Goal: Use online tool/utility: Utilize a website feature to perform a specific function

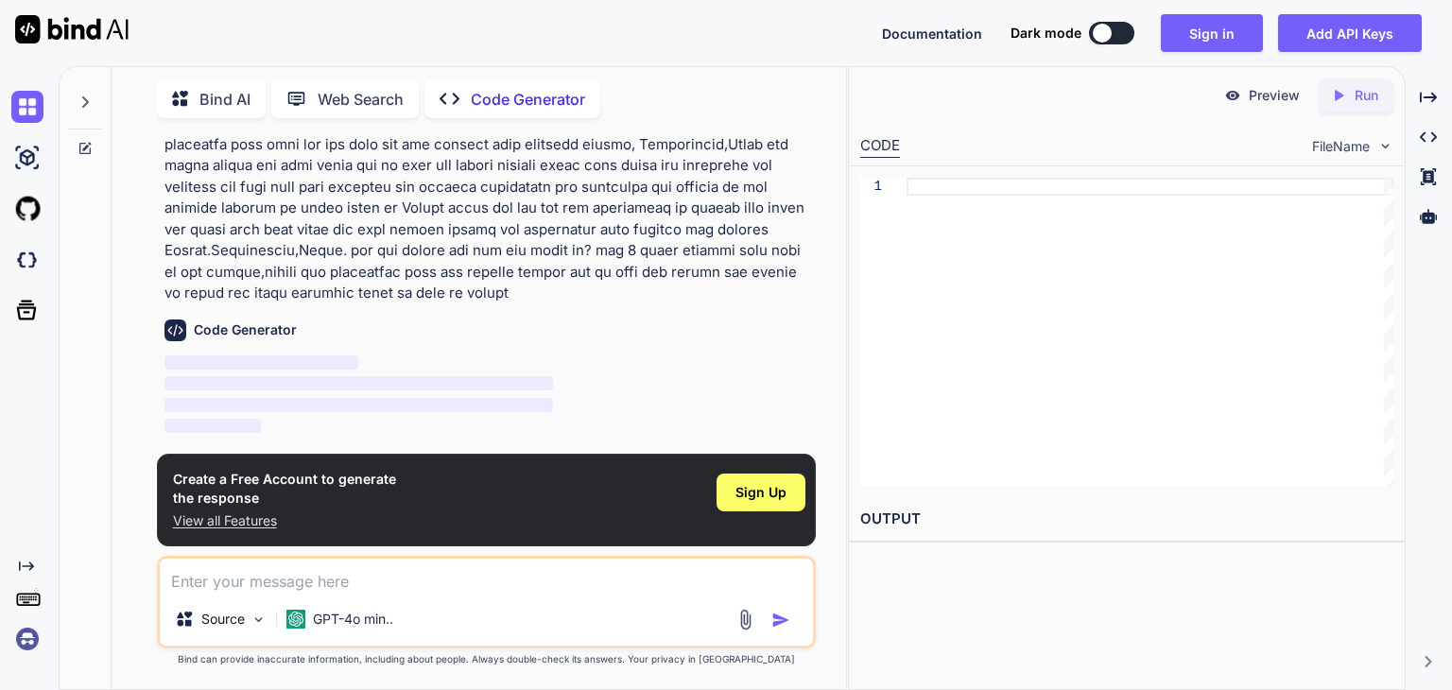
scroll to position [338, 0]
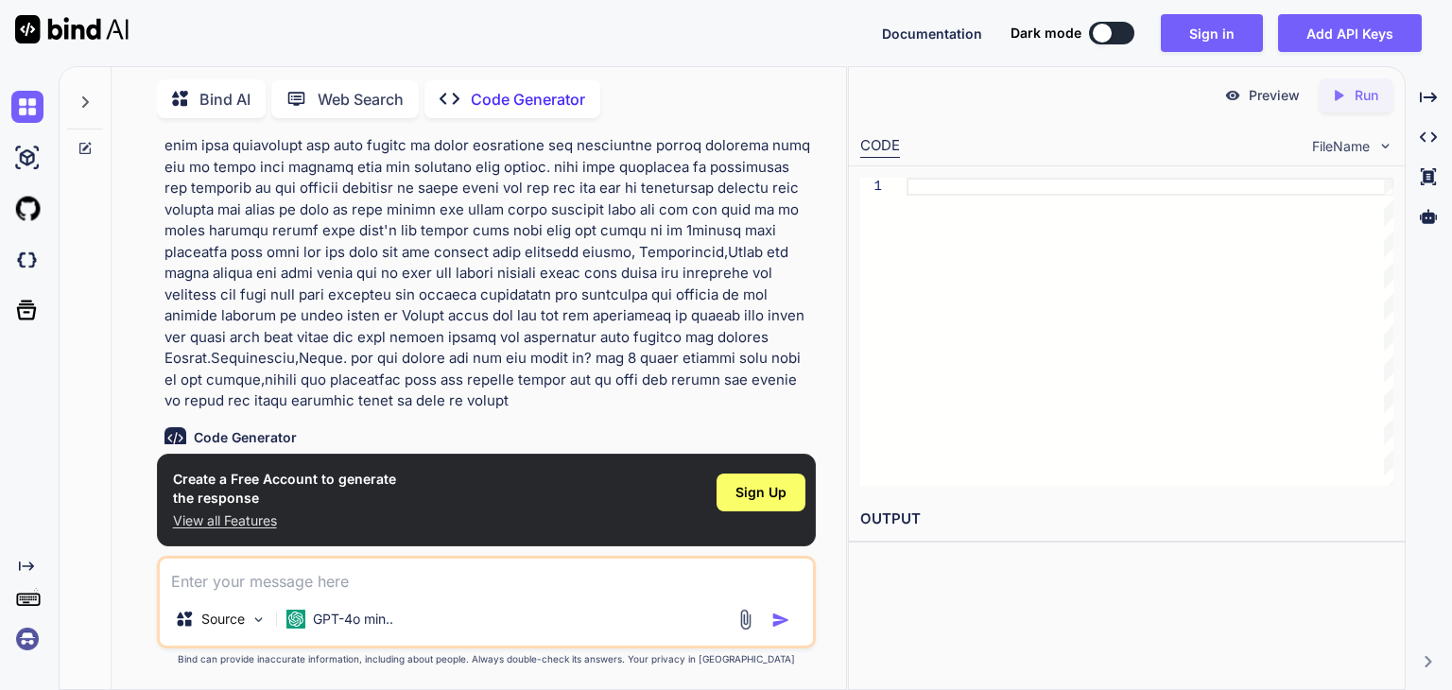
scroll to position [338, 0]
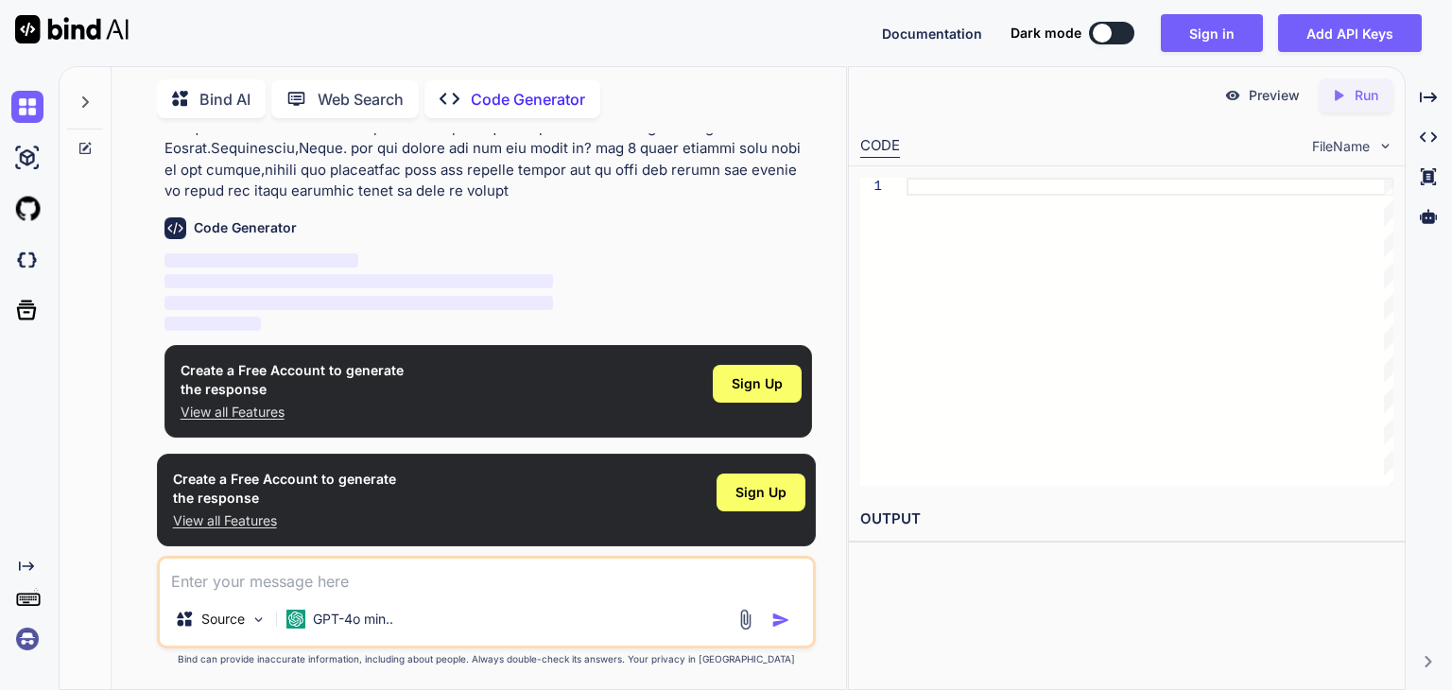
type textarea "x"
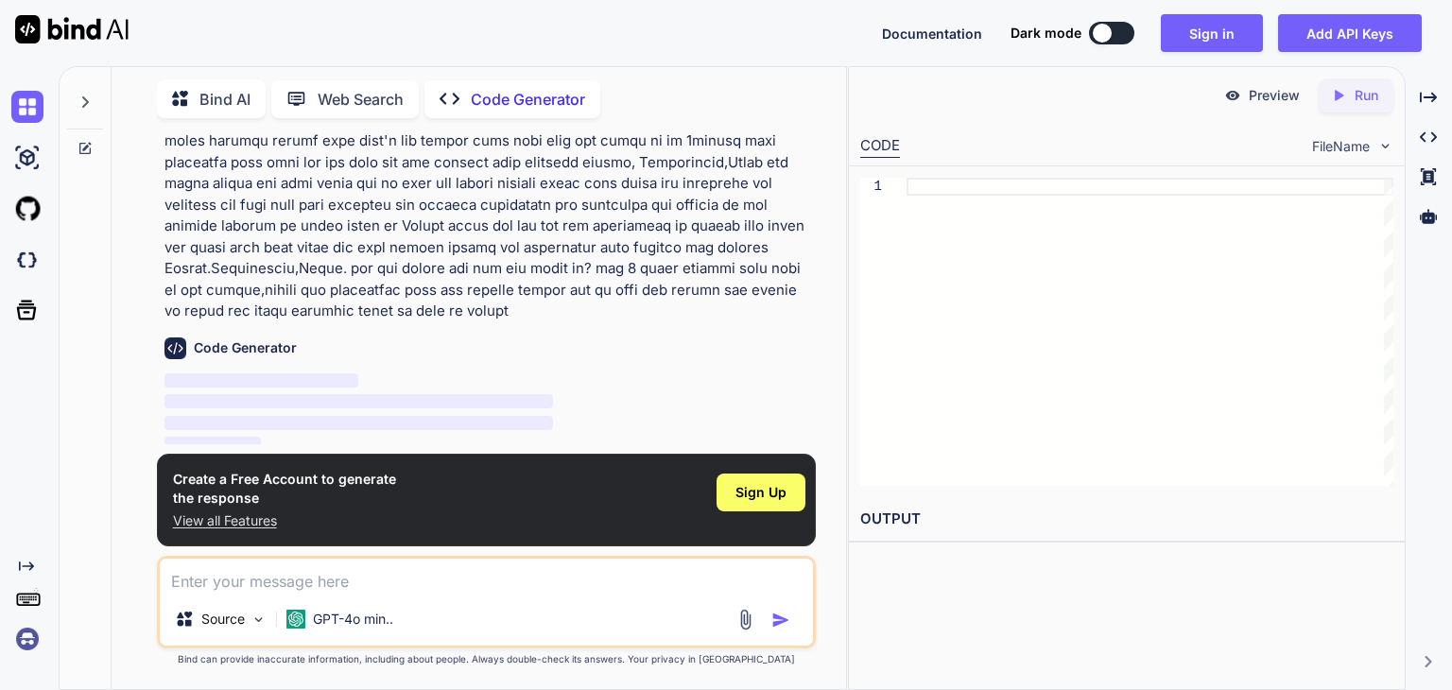
scroll to position [219, 0]
click at [487, 312] on p at bounding box center [489, 140] width 648 height 362
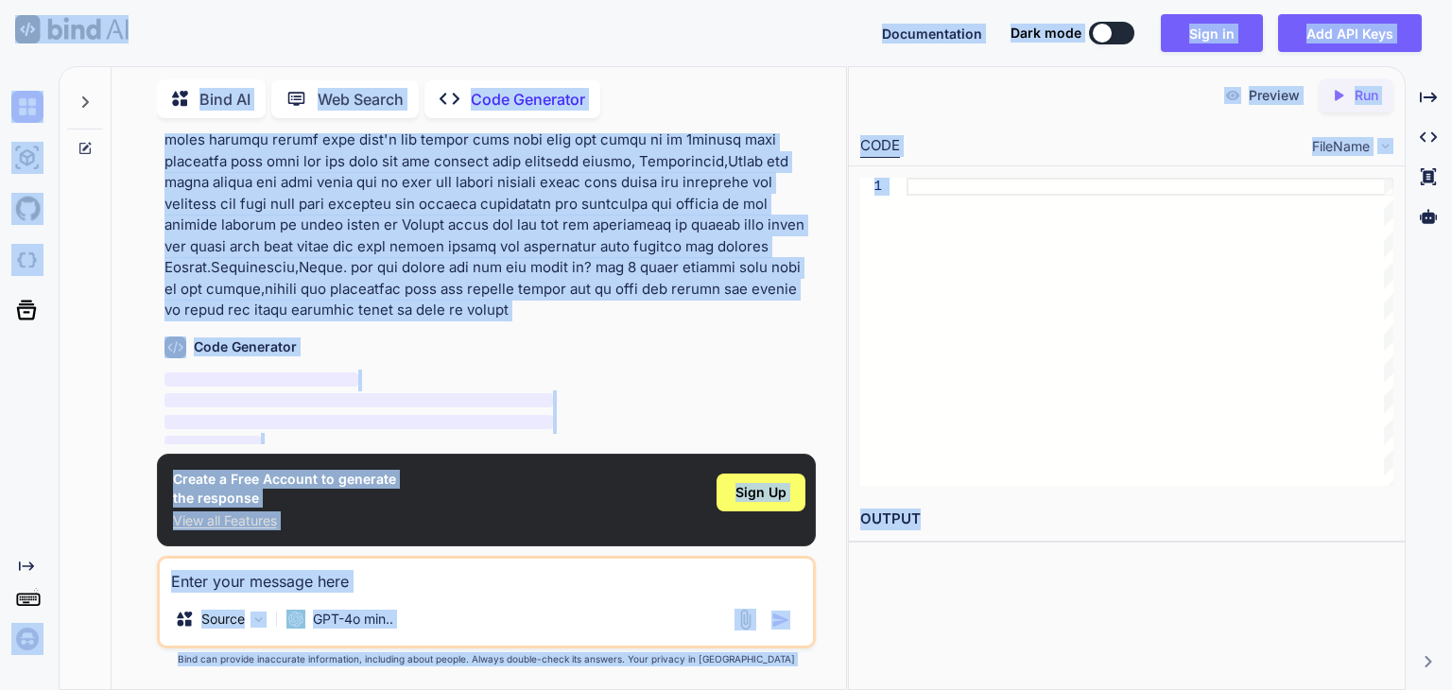
click at [486, 312] on p at bounding box center [489, 140] width 648 height 362
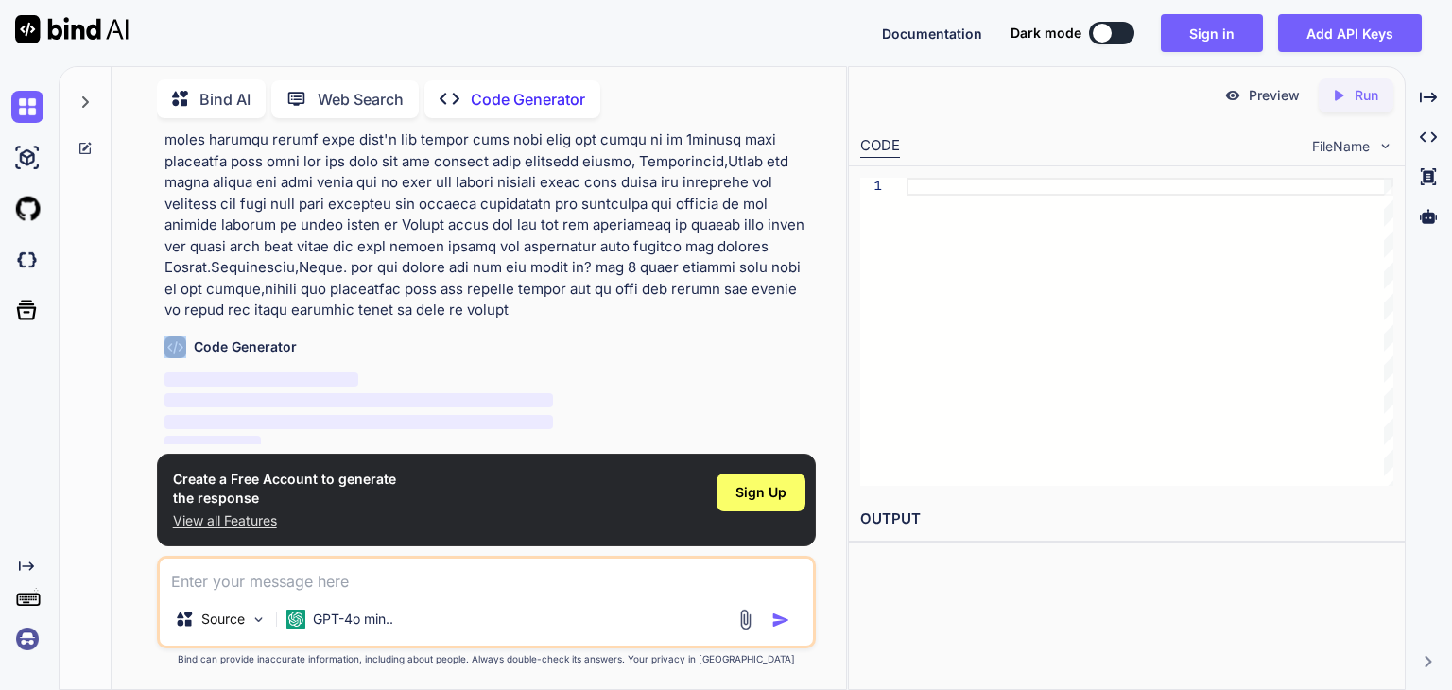
click at [486, 312] on p at bounding box center [489, 140] width 648 height 362
click at [477, 313] on p at bounding box center [489, 140] width 648 height 362
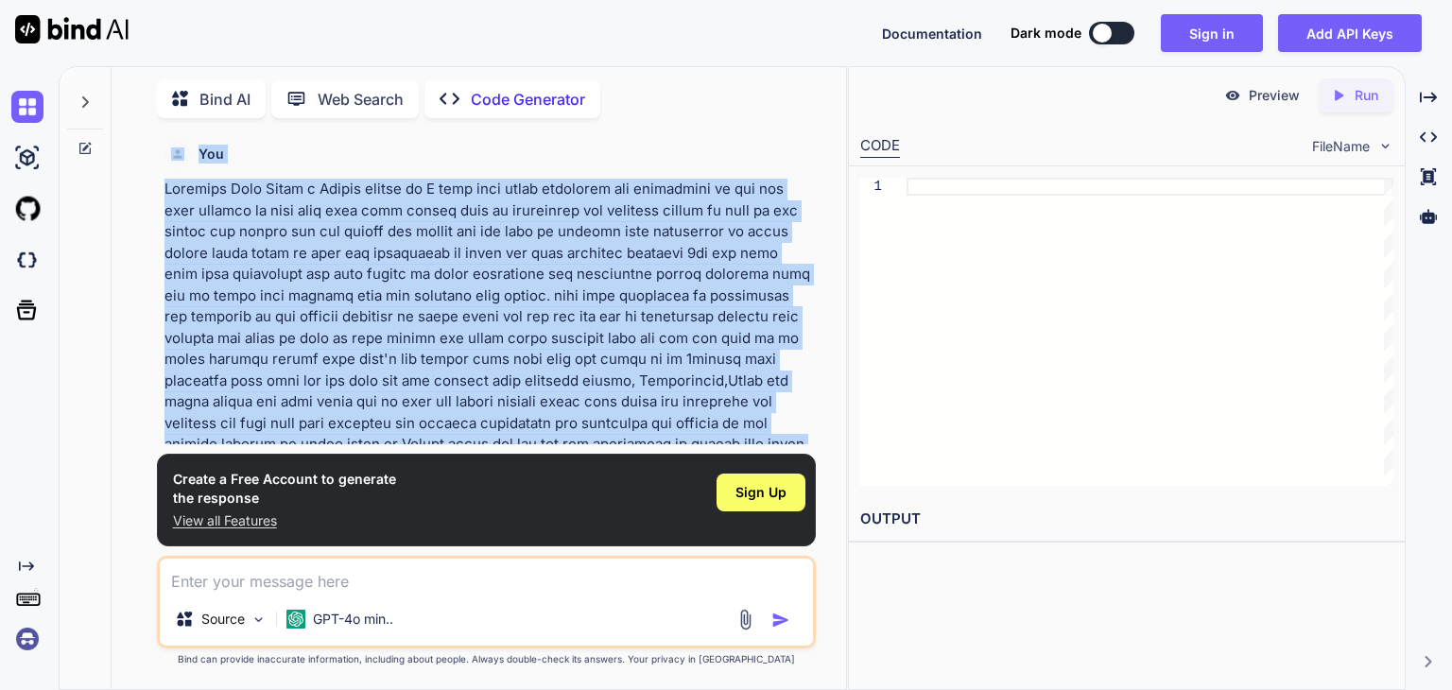
scroll to position [0, 0]
drag, startPoint x: 481, startPoint y: 313, endPoint x: 147, endPoint y: 174, distance: 361.5
click at [147, 174] on div "You Code Generator ‌ ‌ ‌ ‌ Create a Free Account to generate the response View …" at bounding box center [487, 411] width 720 height 556
copy p "Generate Code Write a Python script to I want hero pages animation and transiti…"
